Goal: Transaction & Acquisition: Purchase product/service

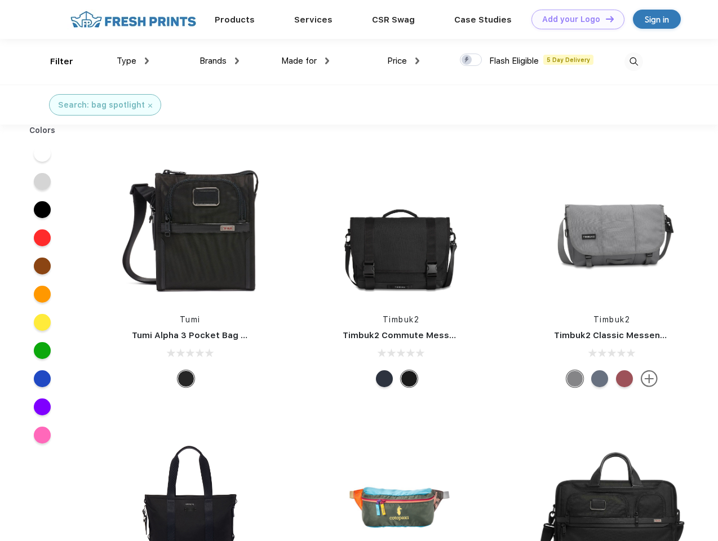
click at [573, 19] on link "Add your Logo Design Tool" at bounding box center [577, 20] width 93 height 20
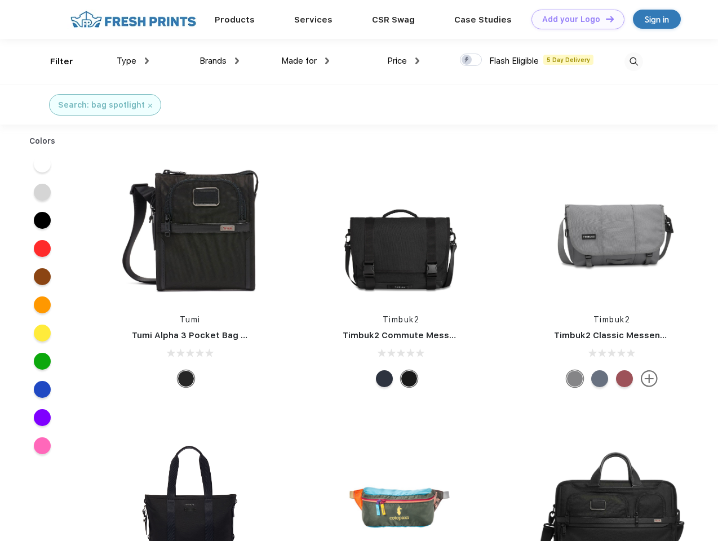
click at [0, 0] on div "Design Tool" at bounding box center [0, 0] width 0 height 0
click at [604, 19] on link "Add your Logo Design Tool" at bounding box center [577, 20] width 93 height 20
click at [54, 61] on div "Filter" at bounding box center [61, 61] width 23 height 13
click at [133, 61] on span "Type" at bounding box center [127, 61] width 20 height 10
click at [219, 61] on span "Brands" at bounding box center [212, 61] width 27 height 10
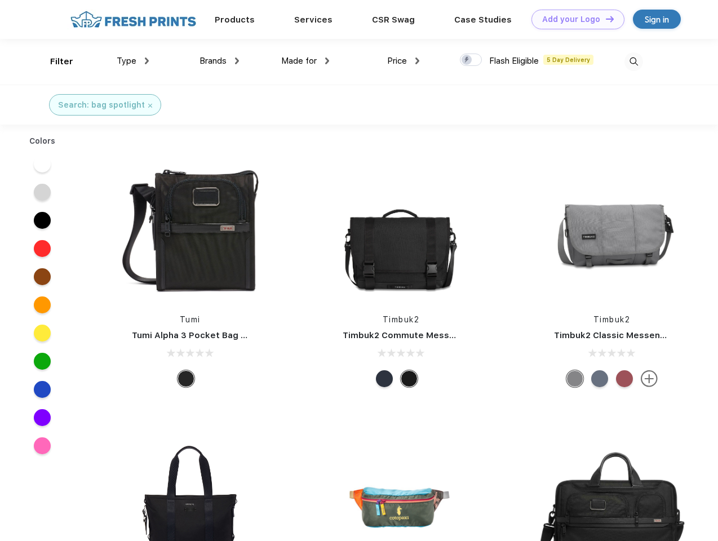
click at [305, 61] on span "Made for" at bounding box center [298, 61] width 35 height 10
click at [403, 61] on span "Price" at bounding box center [397, 61] width 20 height 10
click at [471, 60] on div at bounding box center [471, 60] width 22 height 12
click at [467, 60] on input "checkbox" at bounding box center [463, 56] width 7 height 7
click at [633, 61] on img at bounding box center [633, 61] width 19 height 19
